Goal: Task Accomplishment & Management: Manage account settings

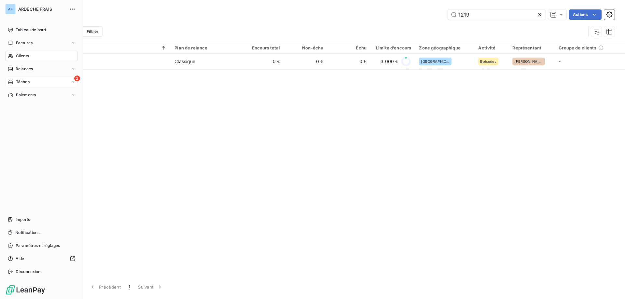
click at [52, 81] on div "2 Tâches" at bounding box center [41, 82] width 73 height 10
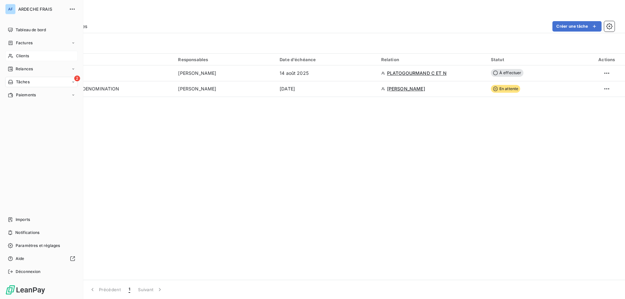
click at [19, 57] on span "Clients" at bounding box center [22, 56] width 13 height 6
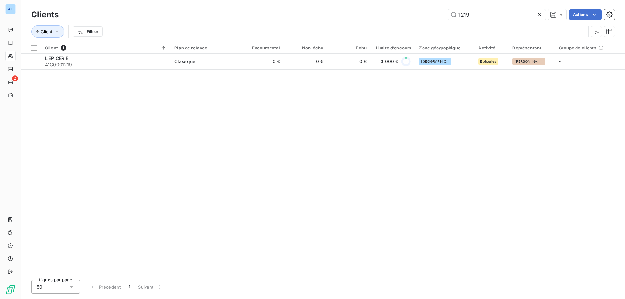
drag, startPoint x: 487, startPoint y: 14, endPoint x: 291, endPoint y: 9, distance: 196.4
click at [291, 9] on div "Clients 1219 Actions" at bounding box center [322, 15] width 583 height 14
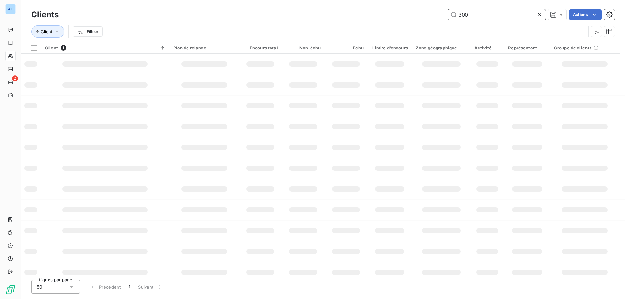
type input "3000"
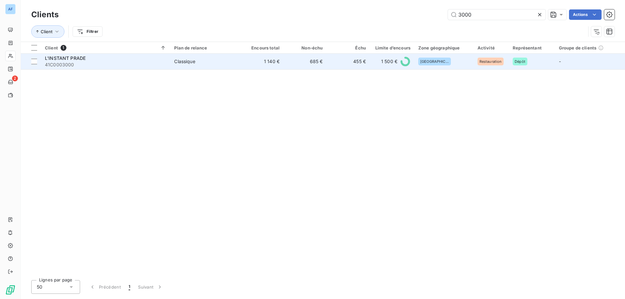
click at [350, 68] on td "455 €" at bounding box center [348, 62] width 43 height 16
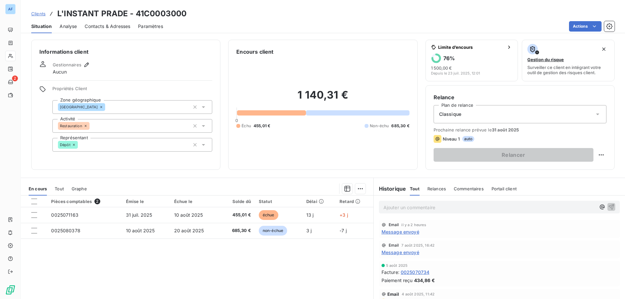
click at [403, 206] on p "Ajouter un commentaire ﻿" at bounding box center [490, 208] width 212 height 8
click at [609, 207] on icon "button" at bounding box center [611, 207] width 7 height 7
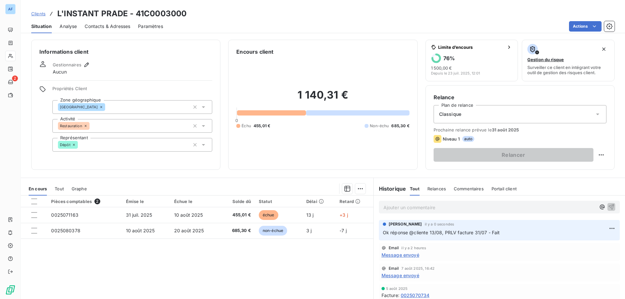
click at [38, 16] on span "Clients" at bounding box center [38, 13] width 14 height 5
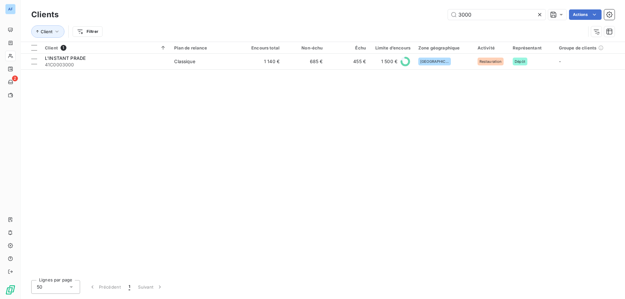
click at [540, 15] on icon at bounding box center [539, 14] width 3 height 3
